Goal: Task Accomplishment & Management: Manage account settings

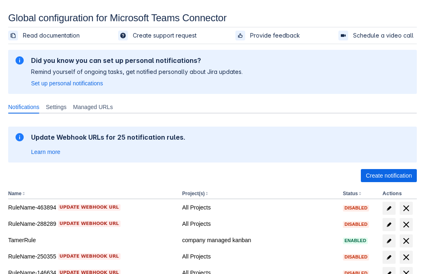
click at [389, 176] on span "Create notification" at bounding box center [389, 175] width 46 height 13
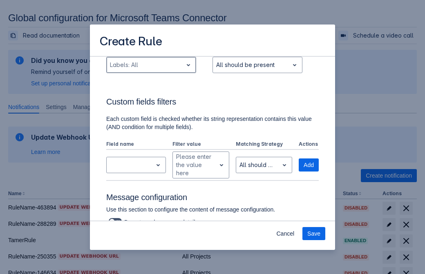
click at [151, 70] on div "Scrollable content" at bounding box center [144, 65] width 69 height 10
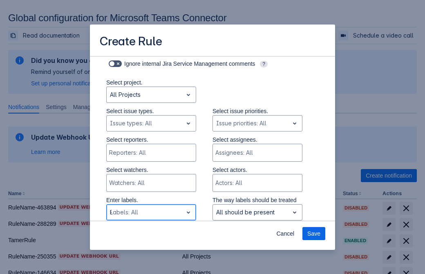
type input "803004_label"
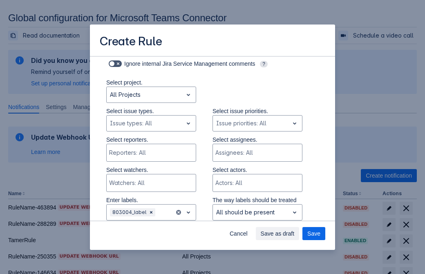
scroll to position [535, 0]
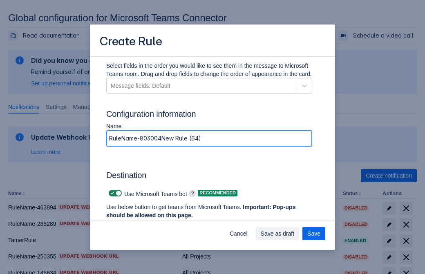
type input "RuleName-803004New Rule (64)"
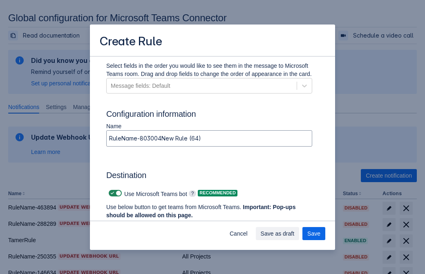
click at [111, 193] on span "Scrollable content" at bounding box center [112, 193] width 7 height 7
click at [111, 193] on input "Scrollable content" at bounding box center [111, 193] width 5 height 5
checkbox input "false"
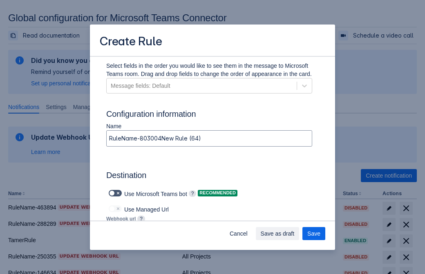
type input "https://prod-172.westeurope.logic.azure.com:443/workflows/ae977bb6ae334c9d95dfe…"
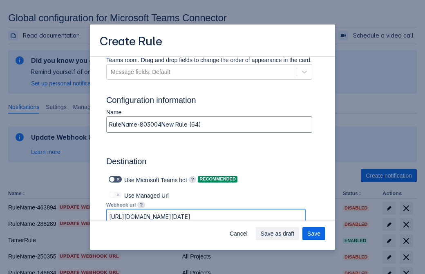
click at [295, 234] on span "Save as draft" at bounding box center [278, 233] width 34 height 13
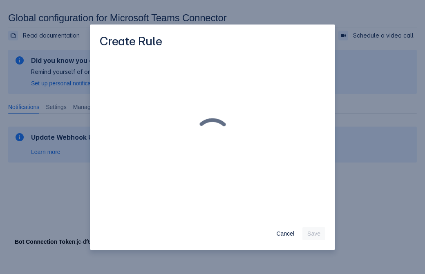
scroll to position [0, 0]
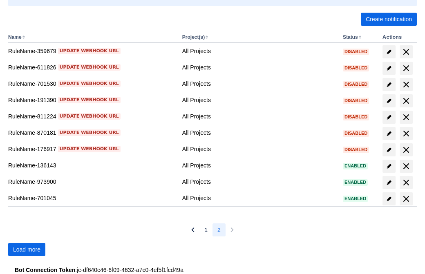
click at [27, 250] on span "Load more" at bounding box center [26, 249] width 27 height 13
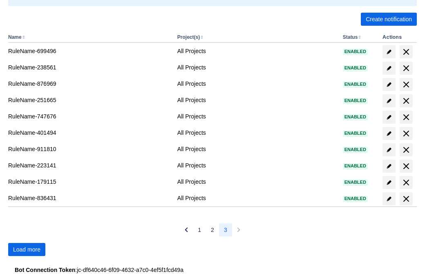
click at [27, 250] on span "Load more" at bounding box center [26, 249] width 27 height 13
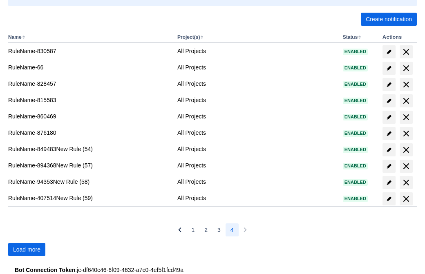
click at [27, 250] on span "Load more" at bounding box center [26, 249] width 27 height 13
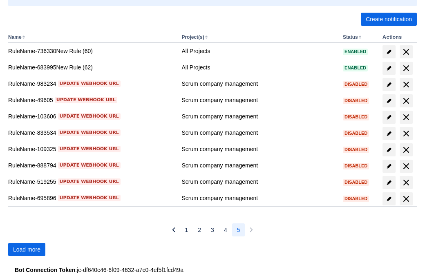
click at [27, 250] on span "Load more" at bounding box center [26, 249] width 27 height 13
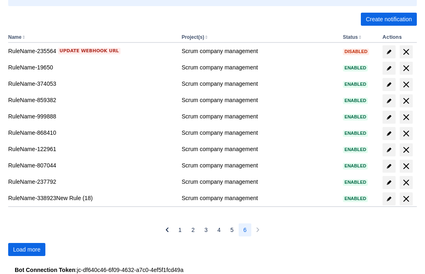
click at [27, 250] on span "Load more" at bounding box center [26, 249] width 27 height 13
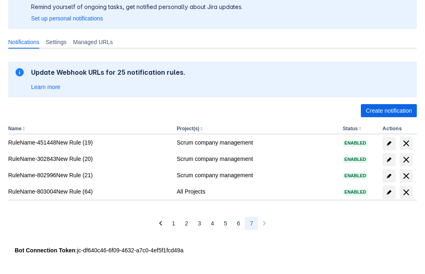
scroll to position [65, 0]
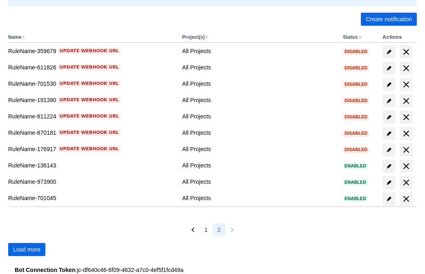
click at [27, 250] on span "Load more" at bounding box center [26, 249] width 27 height 13
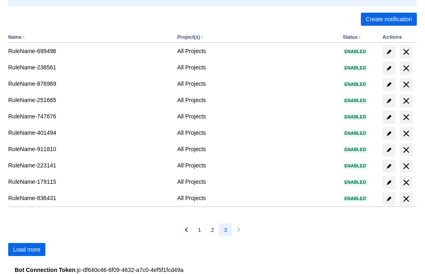
click at [27, 250] on span "Load more" at bounding box center [26, 249] width 27 height 13
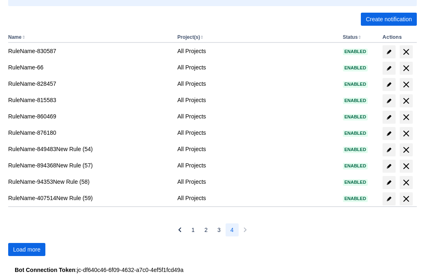
click at [27, 250] on span "Load more" at bounding box center [26, 249] width 27 height 13
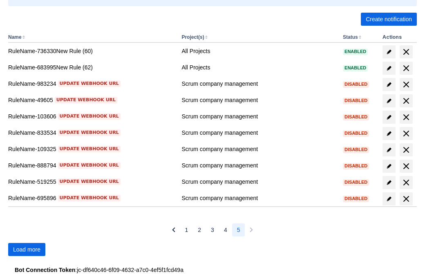
click at [27, 250] on span "Load more" at bounding box center [26, 249] width 27 height 13
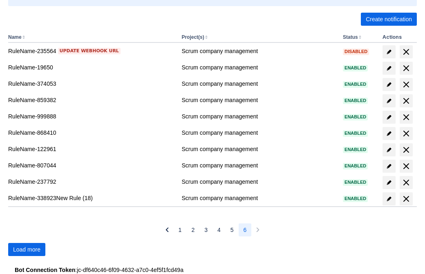
click at [27, 250] on span "Load more" at bounding box center [26, 249] width 27 height 13
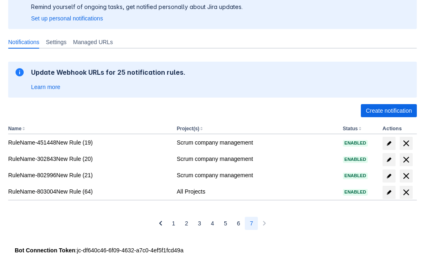
scroll to position [65, 0]
click at [406, 192] on span "delete" at bounding box center [406, 193] width 10 height 10
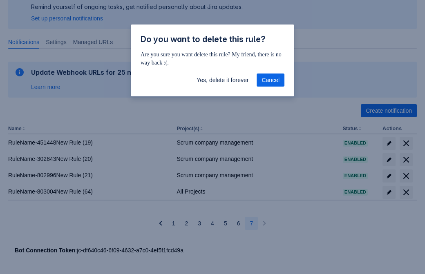
click at [222, 80] on span "Yes, delete it forever" at bounding box center [223, 80] width 52 height 13
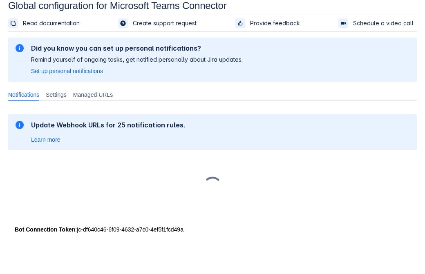
scroll to position [12, 0]
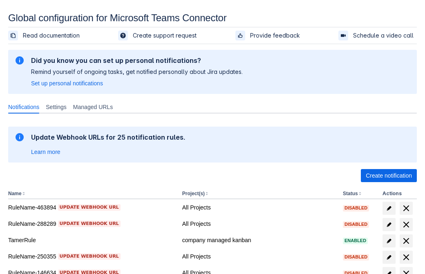
click at [389, 176] on span "Create notification" at bounding box center [389, 175] width 46 height 13
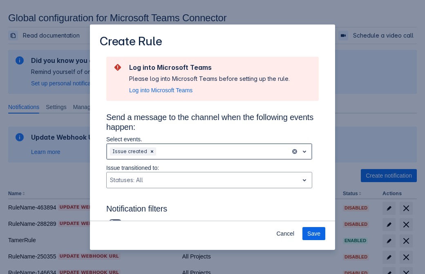
click at [209, 152] on div "Scrollable content" at bounding box center [223, 152] width 130 height 10
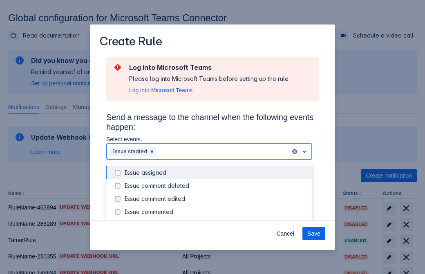
click at [216, 221] on div "Issue created" at bounding box center [215, 225] width 183 height 8
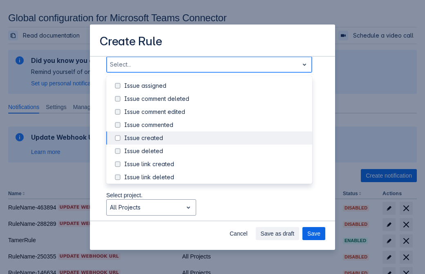
click at [216, 213] on div "Issue updated" at bounding box center [215, 217] width 183 height 8
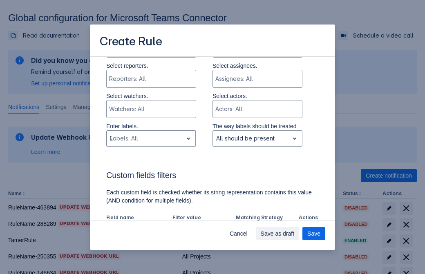
type input "282965_label"
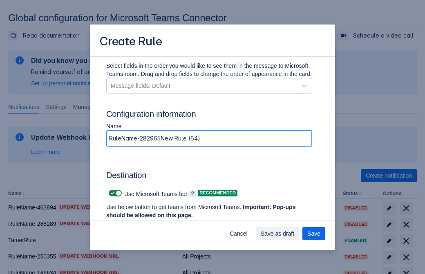
type input "RuleName-282965New Rule (64)"
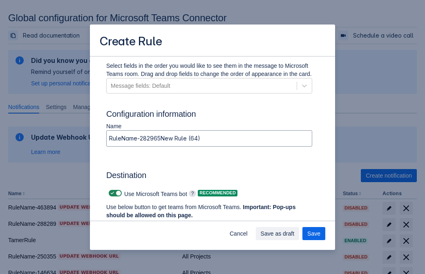
click at [111, 193] on span "Scrollable content" at bounding box center [112, 193] width 7 height 7
click at [111, 193] on input "Scrollable content" at bounding box center [111, 193] width 5 height 5
checkbox input "false"
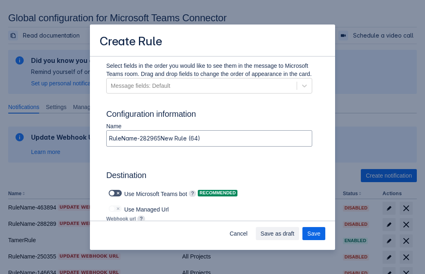
type input "https://prod-112.westeurope.logic.azure.com:443/workflows/bae959254738451b85002…"
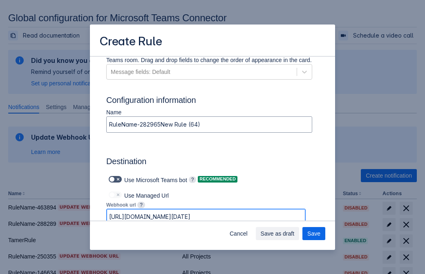
click at [295, 234] on span "Save as draft" at bounding box center [278, 233] width 34 height 13
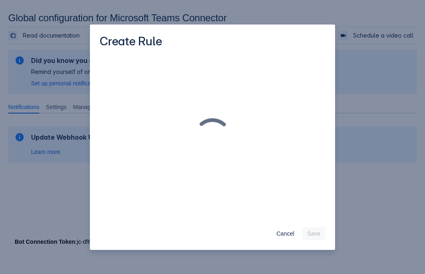
scroll to position [0, 0]
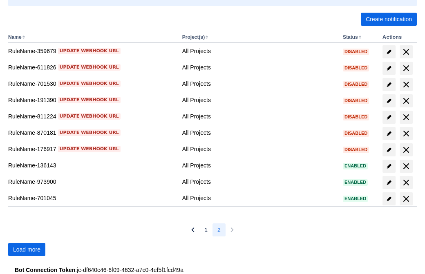
click at [27, 250] on span "Load more" at bounding box center [26, 249] width 27 height 13
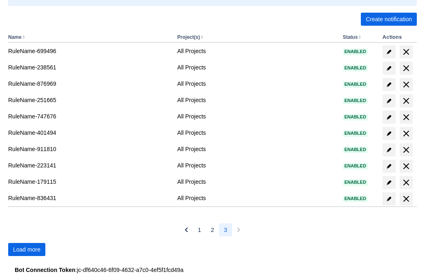
click at [27, 250] on span "Load more" at bounding box center [26, 249] width 27 height 13
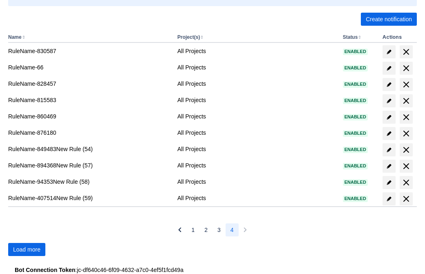
click at [27, 250] on span "Load more" at bounding box center [26, 249] width 27 height 13
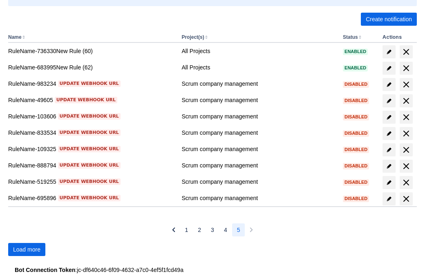
click at [27, 250] on span "Load more" at bounding box center [26, 249] width 27 height 13
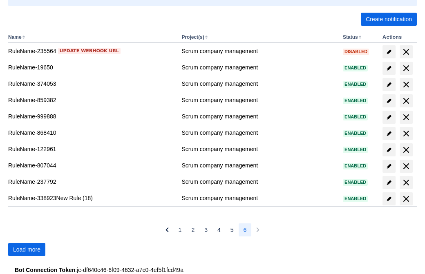
click at [27, 250] on span "Load more" at bounding box center [26, 249] width 27 height 13
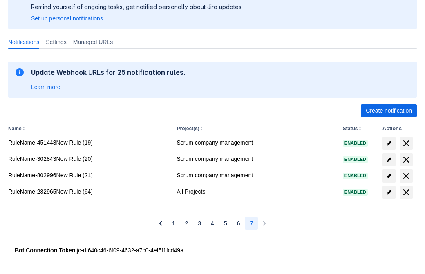
scroll to position [65, 0]
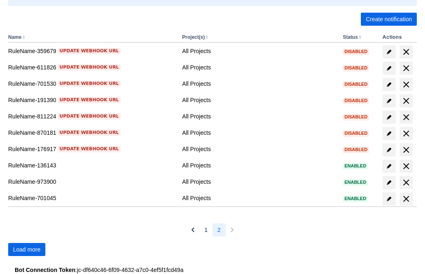
click at [27, 250] on span "Load more" at bounding box center [26, 249] width 27 height 13
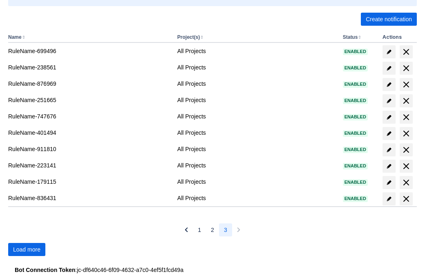
click at [27, 250] on span "Load more" at bounding box center [26, 249] width 27 height 13
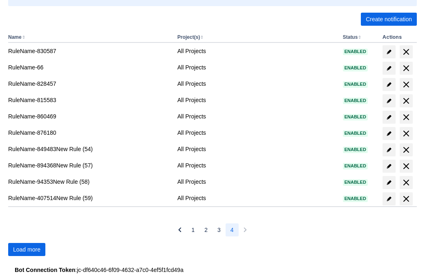
click at [27, 250] on span "Load more" at bounding box center [26, 249] width 27 height 13
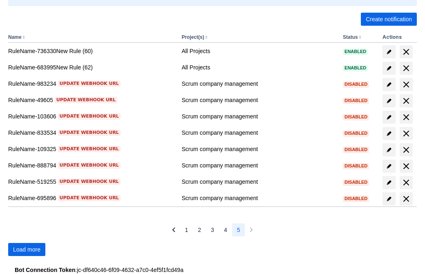
click at [27, 250] on span "Load more" at bounding box center [26, 249] width 27 height 13
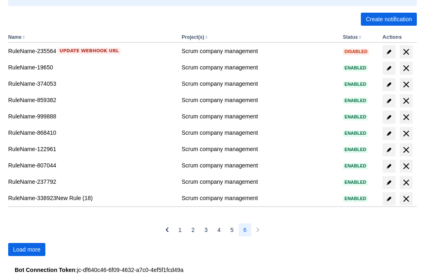
click at [27, 250] on span "Load more" at bounding box center [26, 249] width 27 height 13
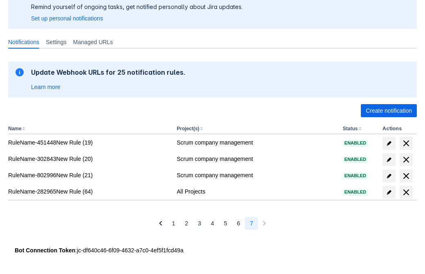
click at [406, 192] on span "delete" at bounding box center [406, 193] width 10 height 10
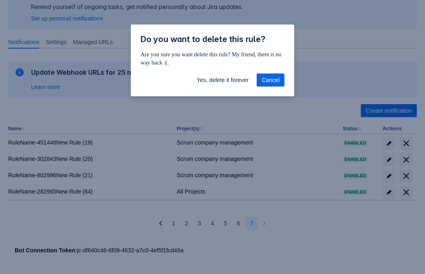
click at [222, 81] on span "Yes, delete it forever" at bounding box center [223, 80] width 52 height 13
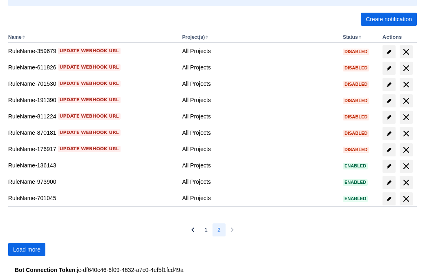
click at [27, 250] on span "Load more" at bounding box center [26, 249] width 27 height 13
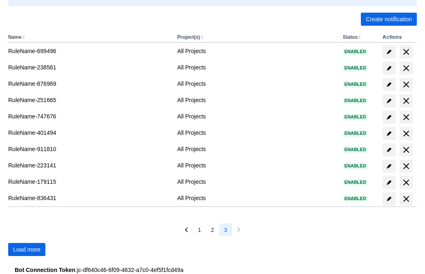
click at [27, 250] on span "Load more" at bounding box center [26, 249] width 27 height 13
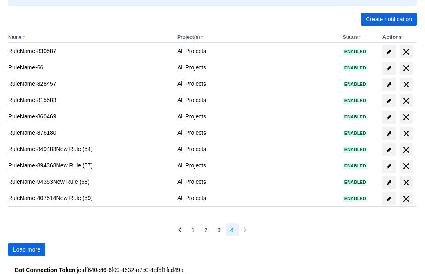
click at [27, 250] on span "Load more" at bounding box center [26, 249] width 27 height 13
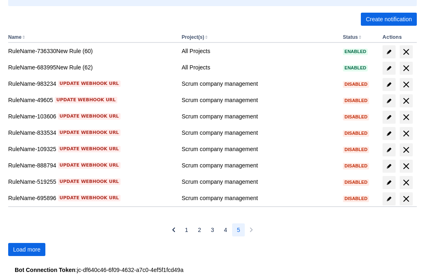
click at [27, 250] on span "Load more" at bounding box center [26, 249] width 27 height 13
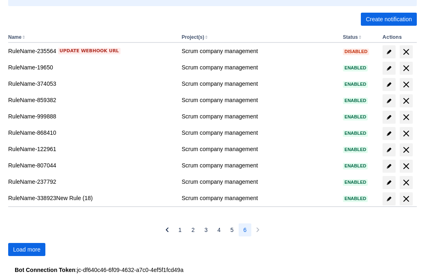
click at [27, 250] on span "Load more" at bounding box center [26, 249] width 27 height 13
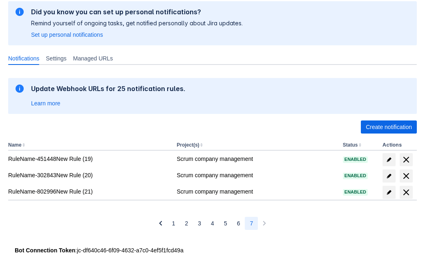
scroll to position [49, 0]
